Goal: Information Seeking & Learning: Learn about a topic

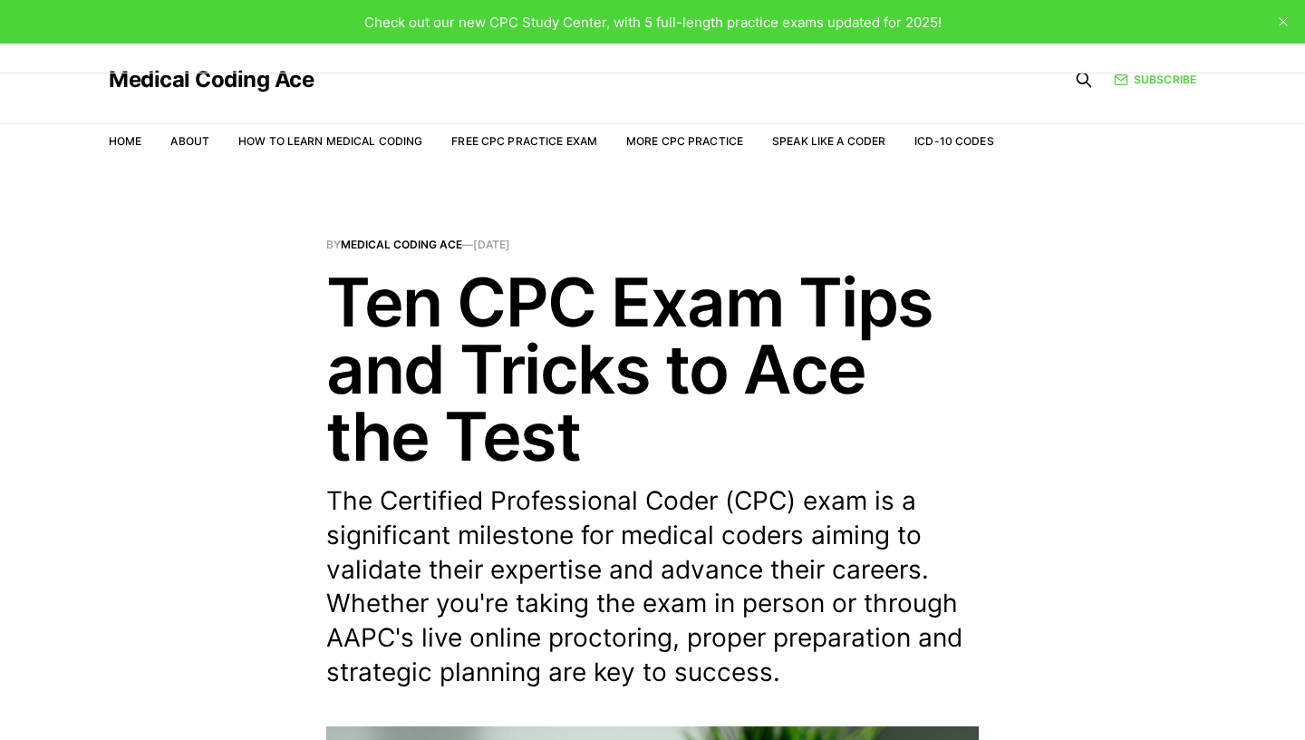
scroll to position [711, 0]
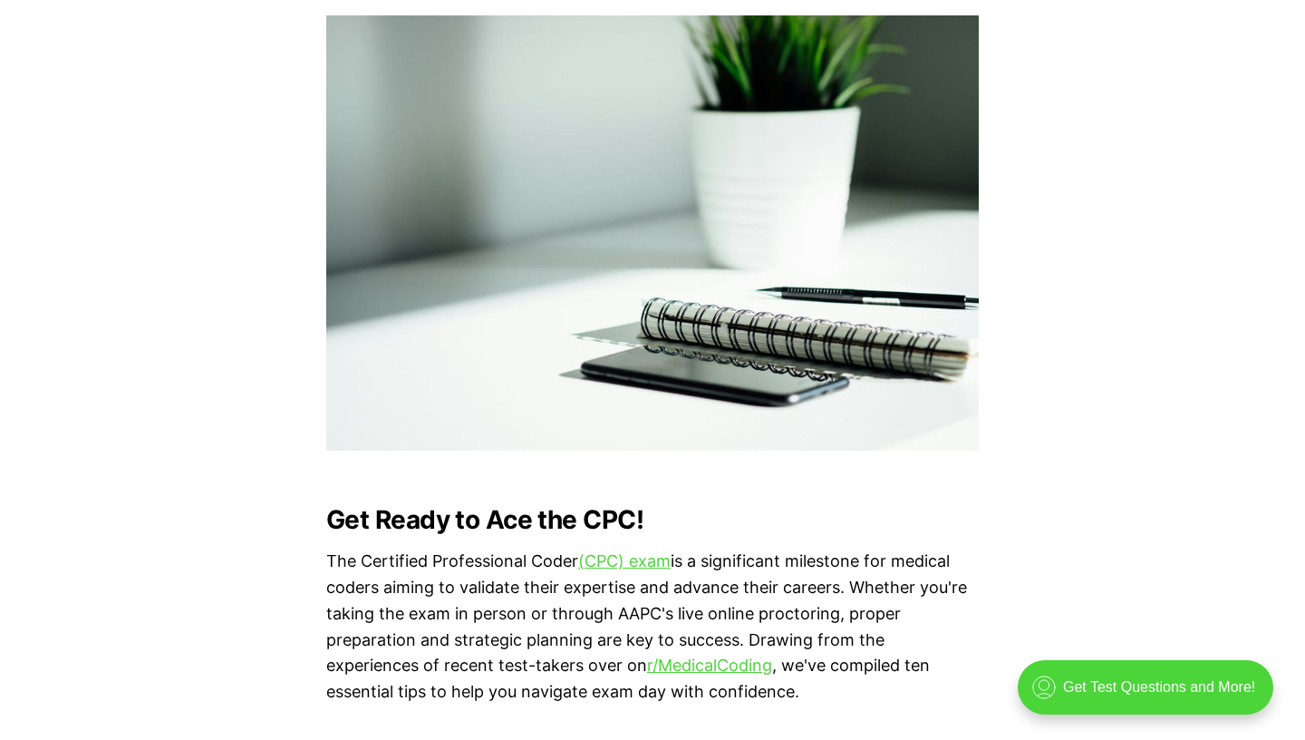
click at [342, 525] on strong "Get Ready to Ace the CPC!" at bounding box center [484, 519] width 317 height 31
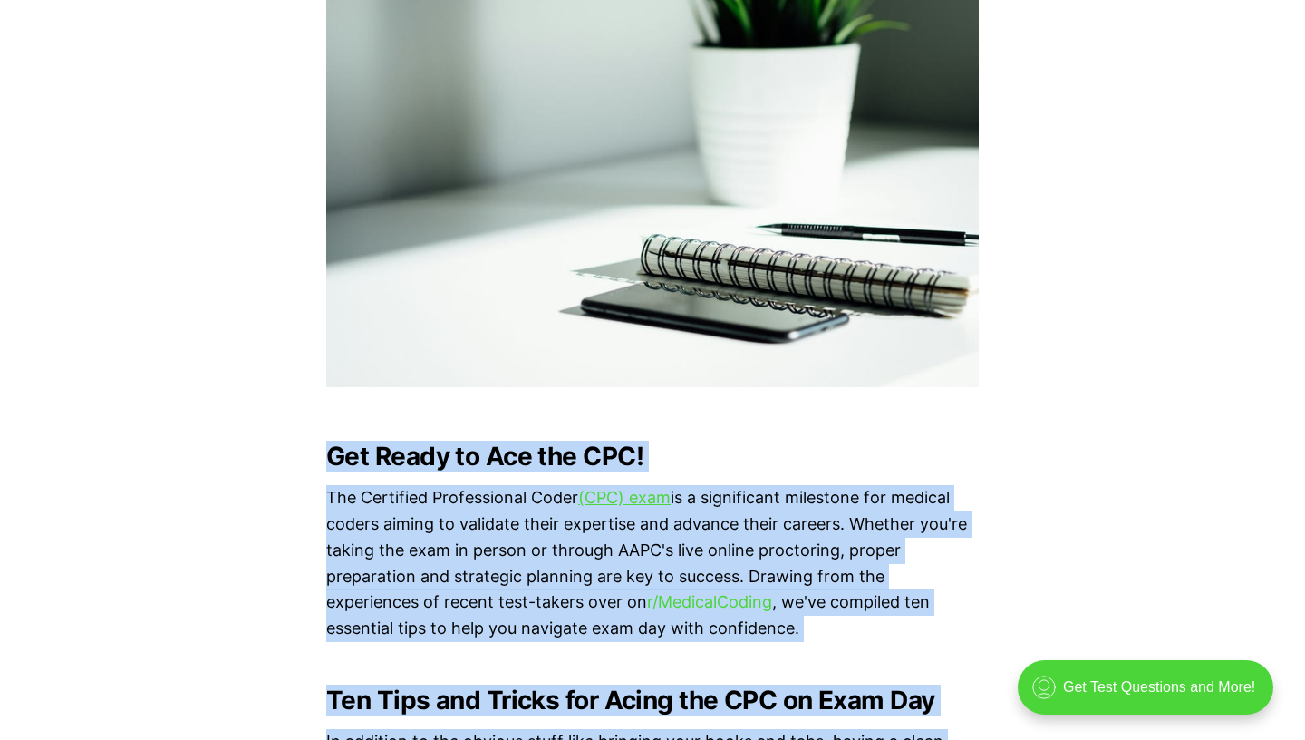
scroll to position [861, 0]
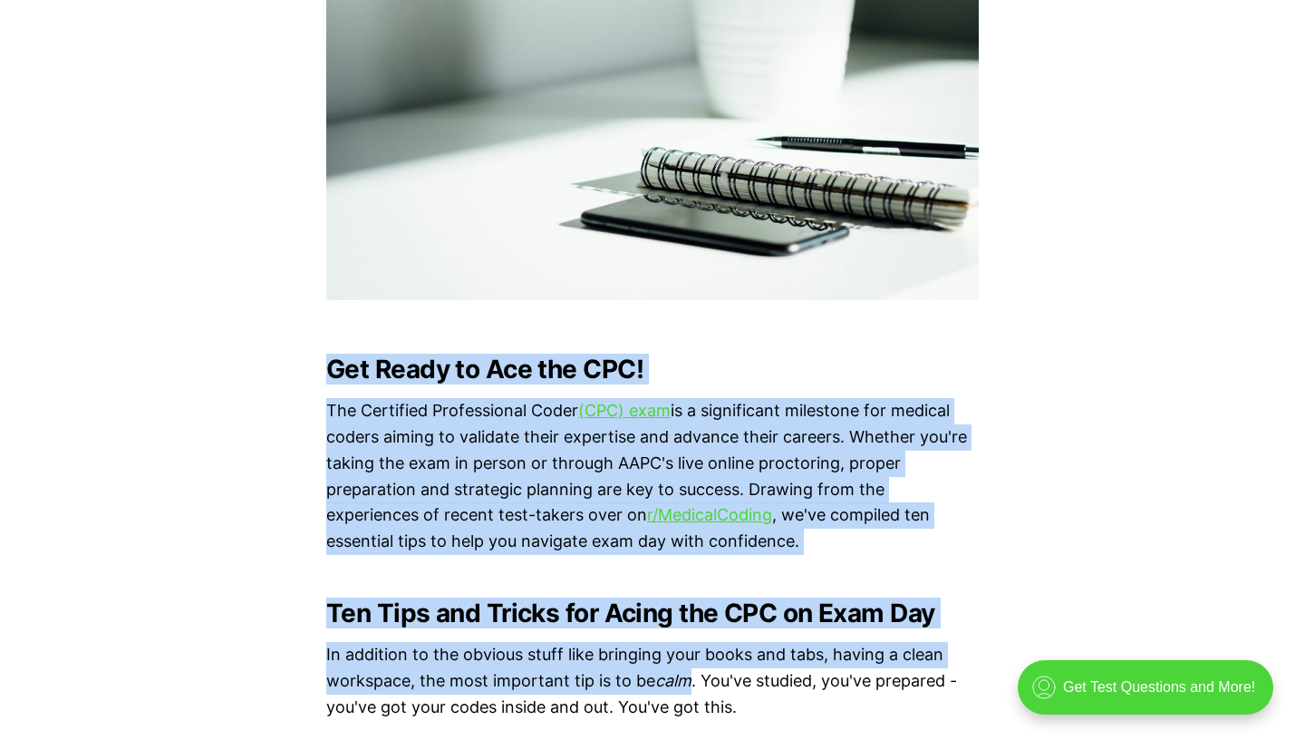
drag, startPoint x: 0, startPoint y: 0, endPoint x: 430, endPoint y: 738, distance: 853.7
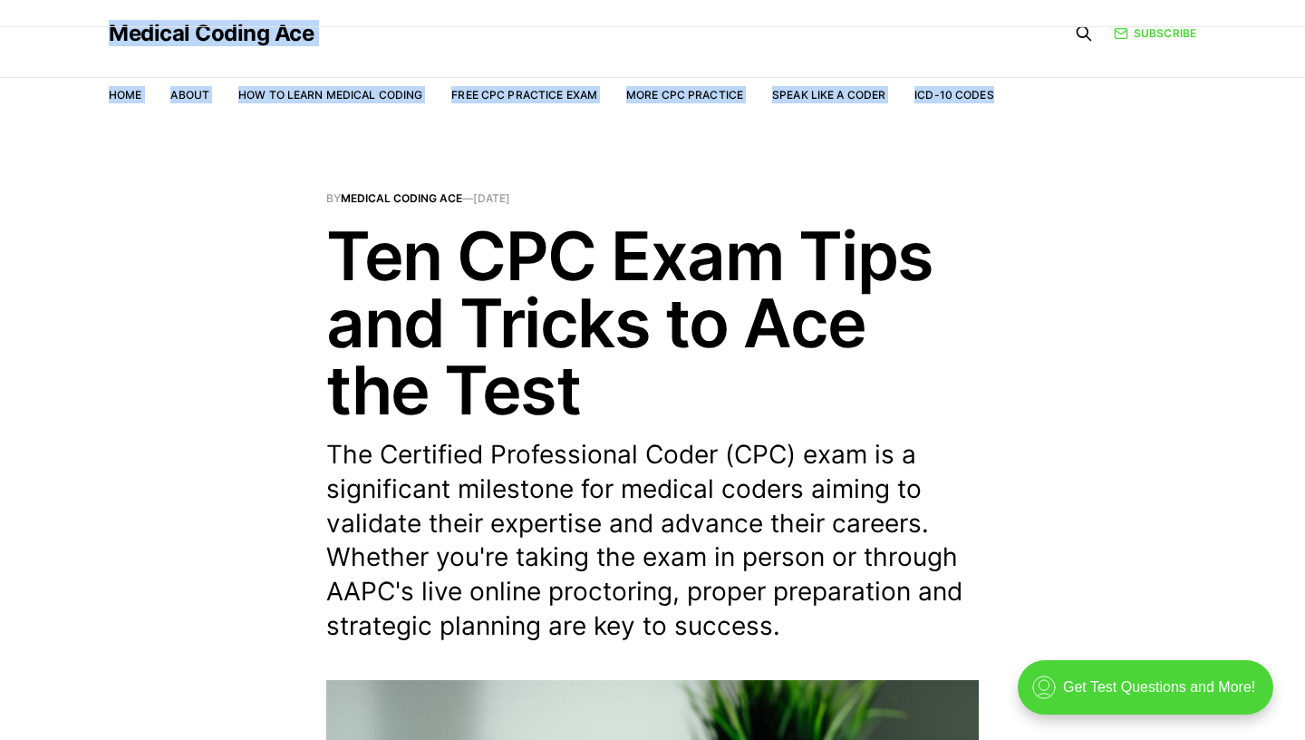
scroll to position [0, 0]
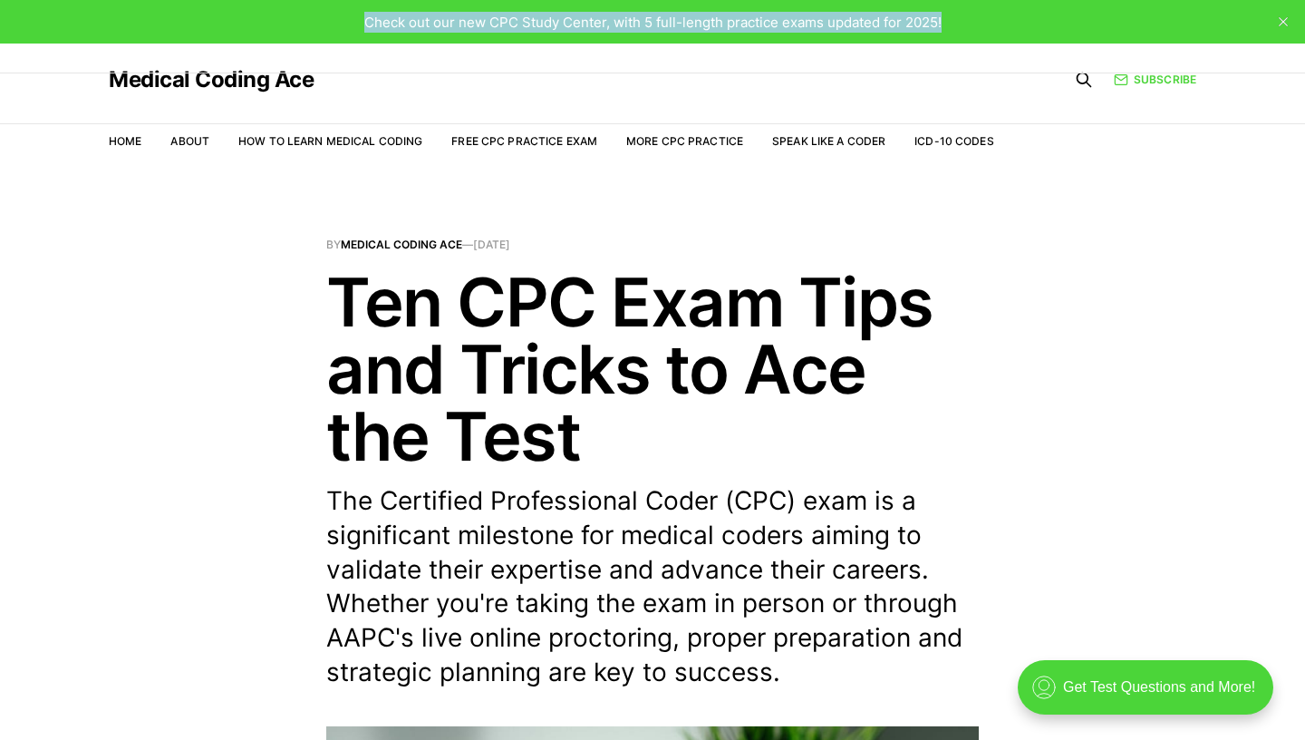
drag, startPoint x: 350, startPoint y: 576, endPoint x: 292, endPoint y: -76, distance: 655.1
click at [333, 302] on h1 "Ten CPC Exam Tips and Tricks to Ace the Test" at bounding box center [652, 368] width 653 height 201
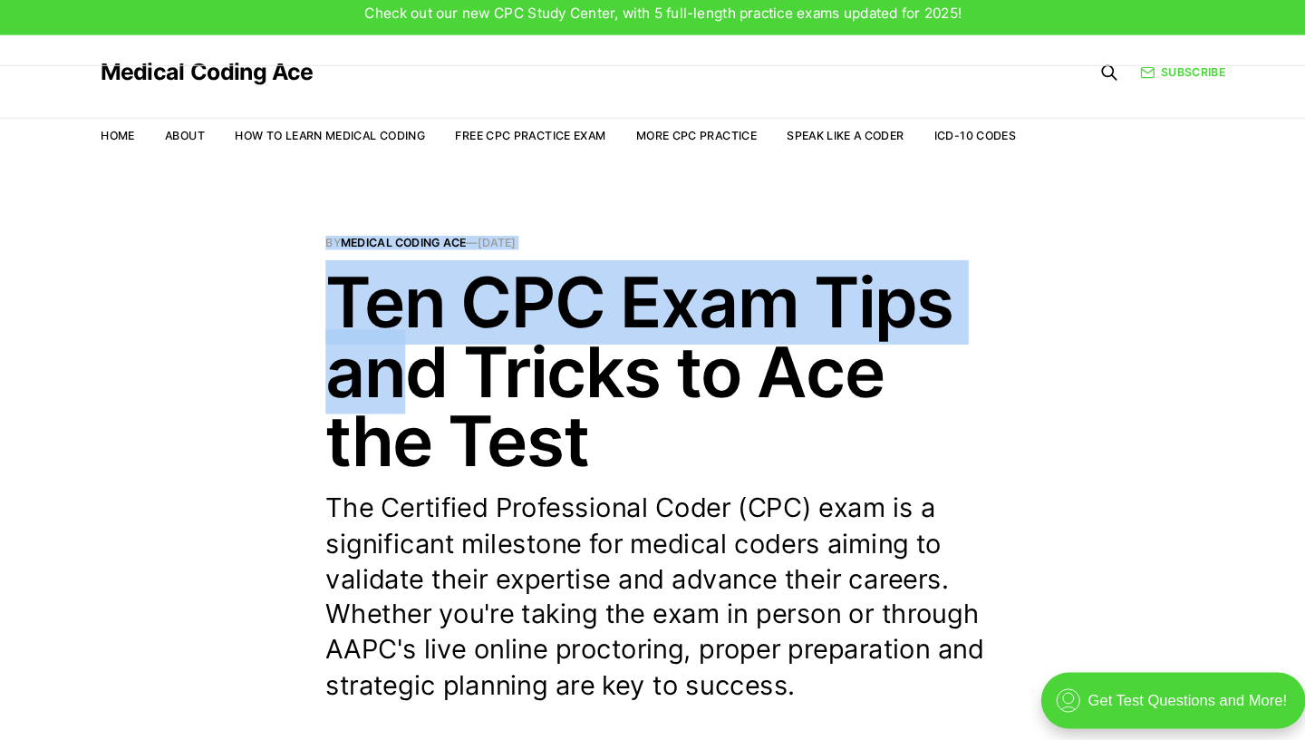
drag, startPoint x: 343, startPoint y: 202, endPoint x: 389, endPoint y: 329, distance: 135.0
click at [389, 329] on h1 "Ten CPC Exam Tips and Tricks to Ace the Test" at bounding box center [652, 368] width 653 height 201
